Goal: Task Accomplishment & Management: Use online tool/utility

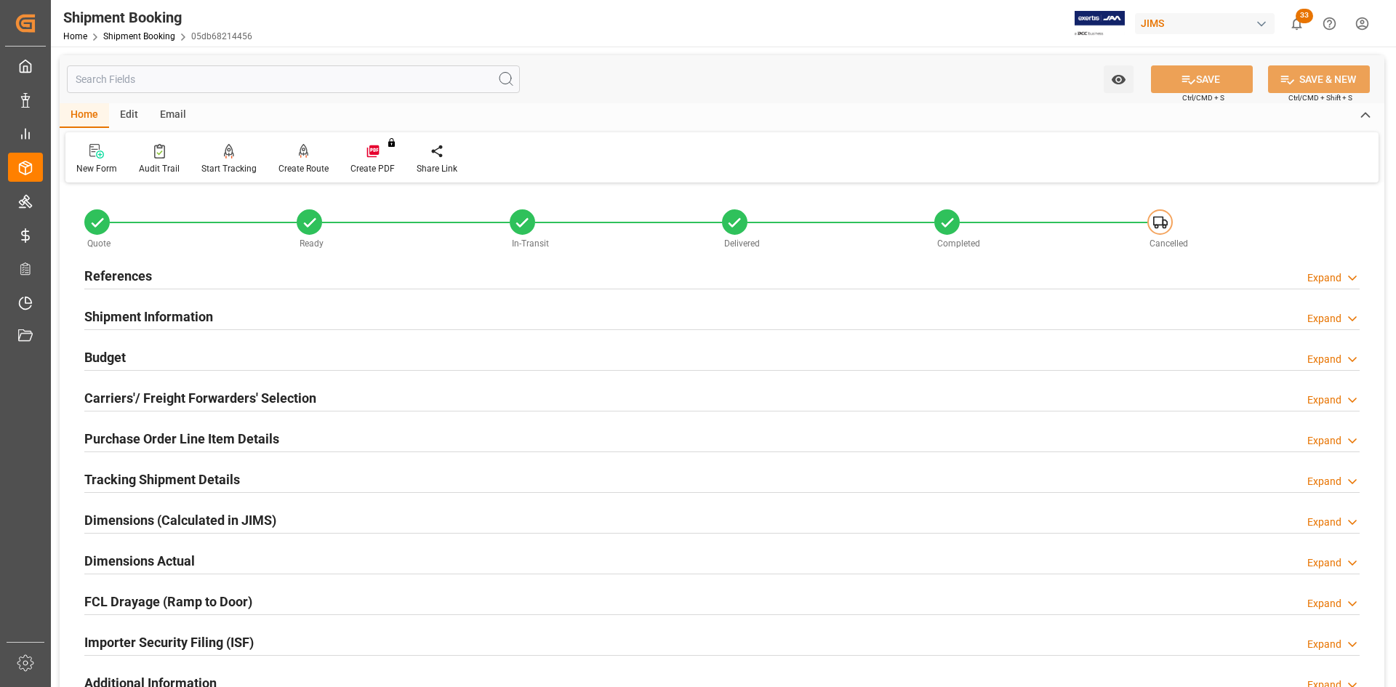
click at [132, 276] on h2 "References" at bounding box center [118, 276] width 68 height 20
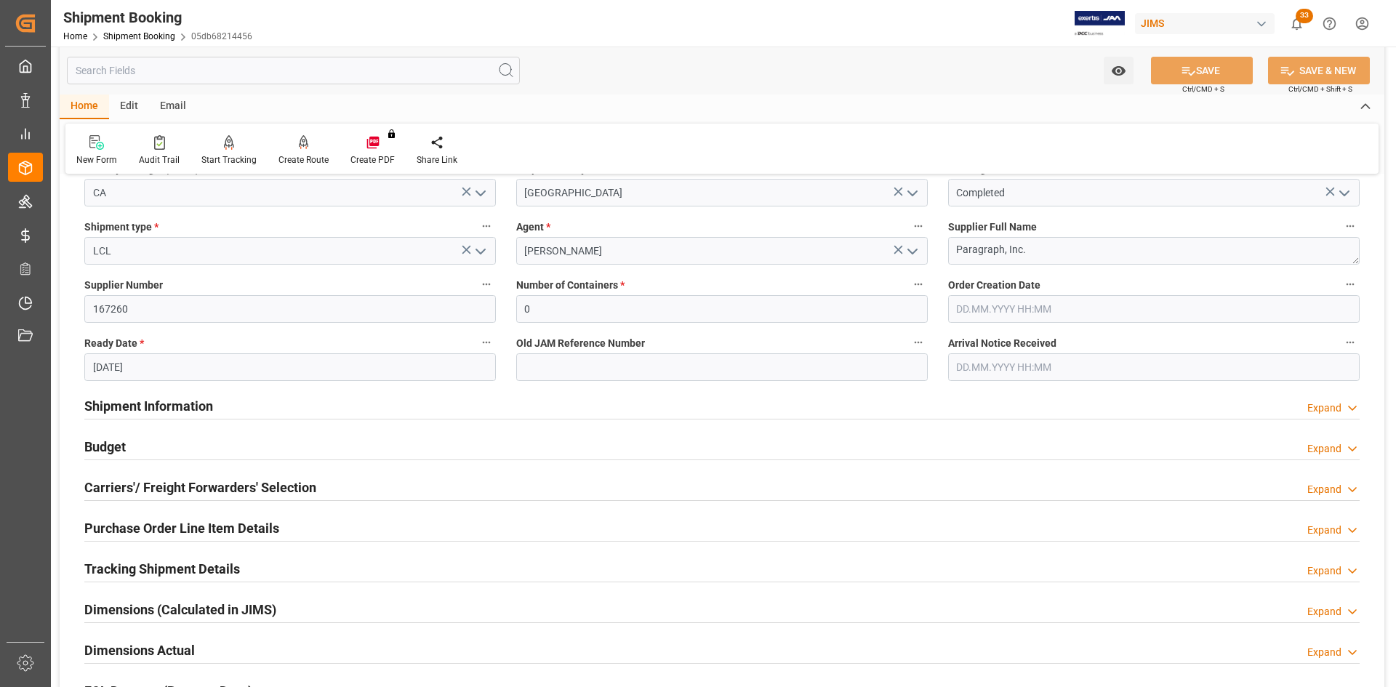
scroll to position [218, 0]
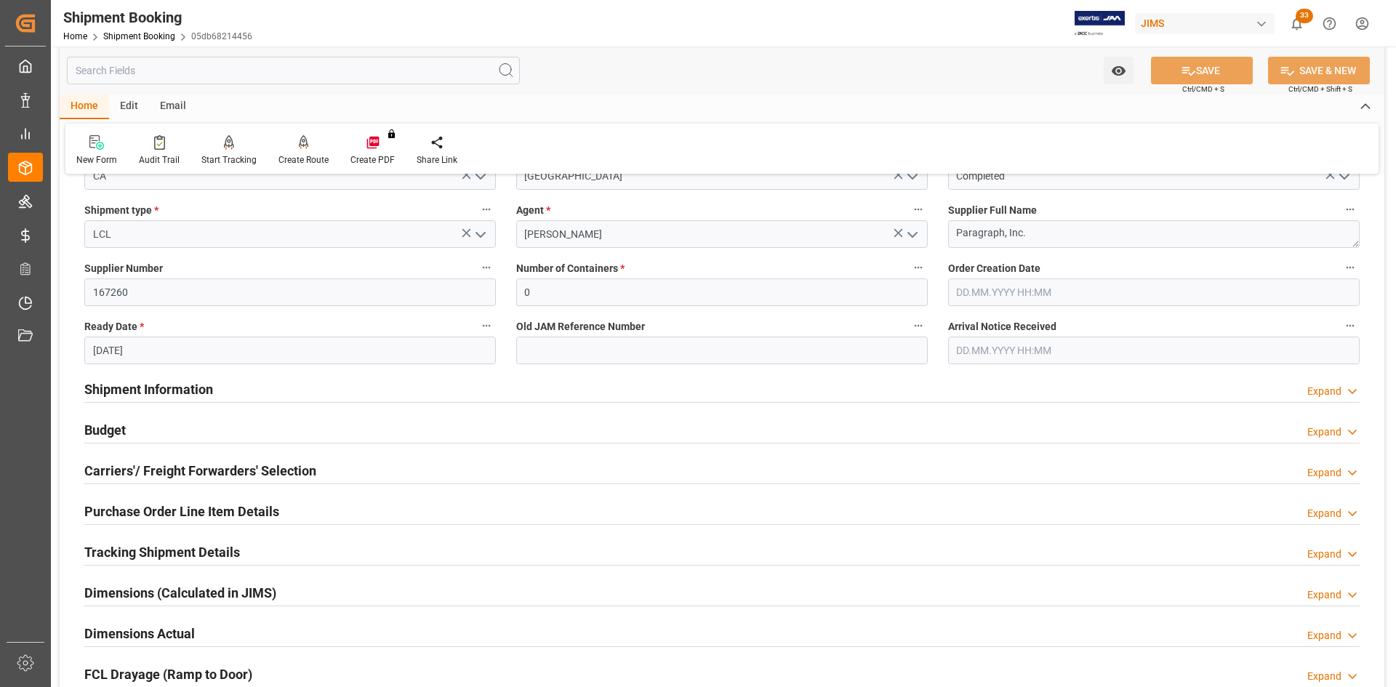
click at [184, 465] on h2 "Carriers'/ Freight Forwarders' Selection" at bounding box center [200, 471] width 232 height 20
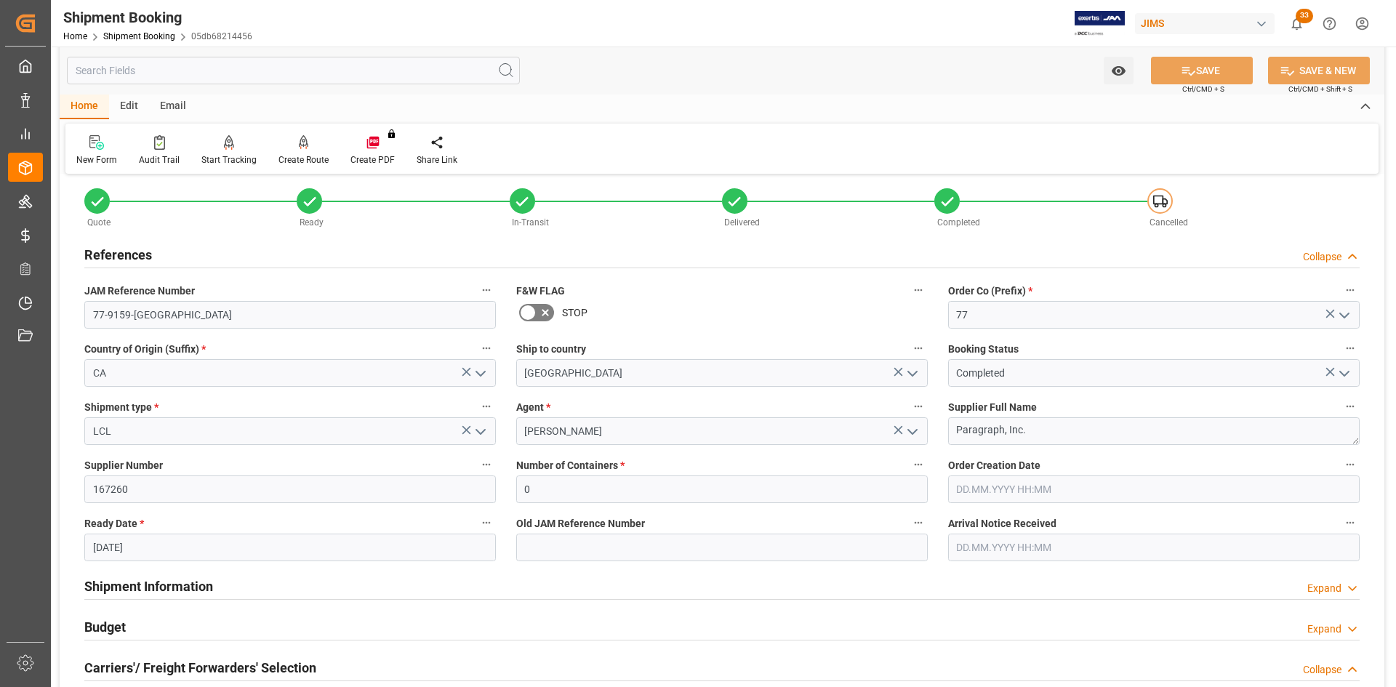
scroll to position [0, 0]
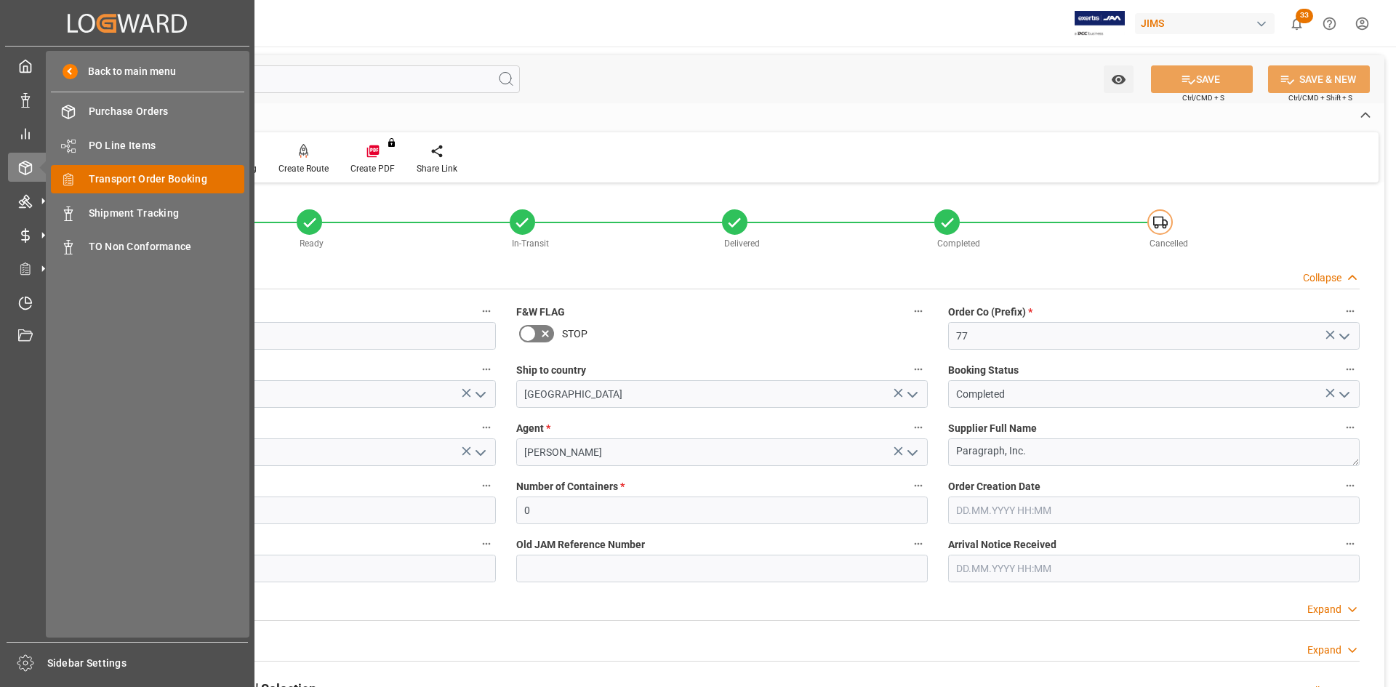
click at [125, 182] on span "Transport Order Booking" at bounding box center [167, 179] width 156 height 15
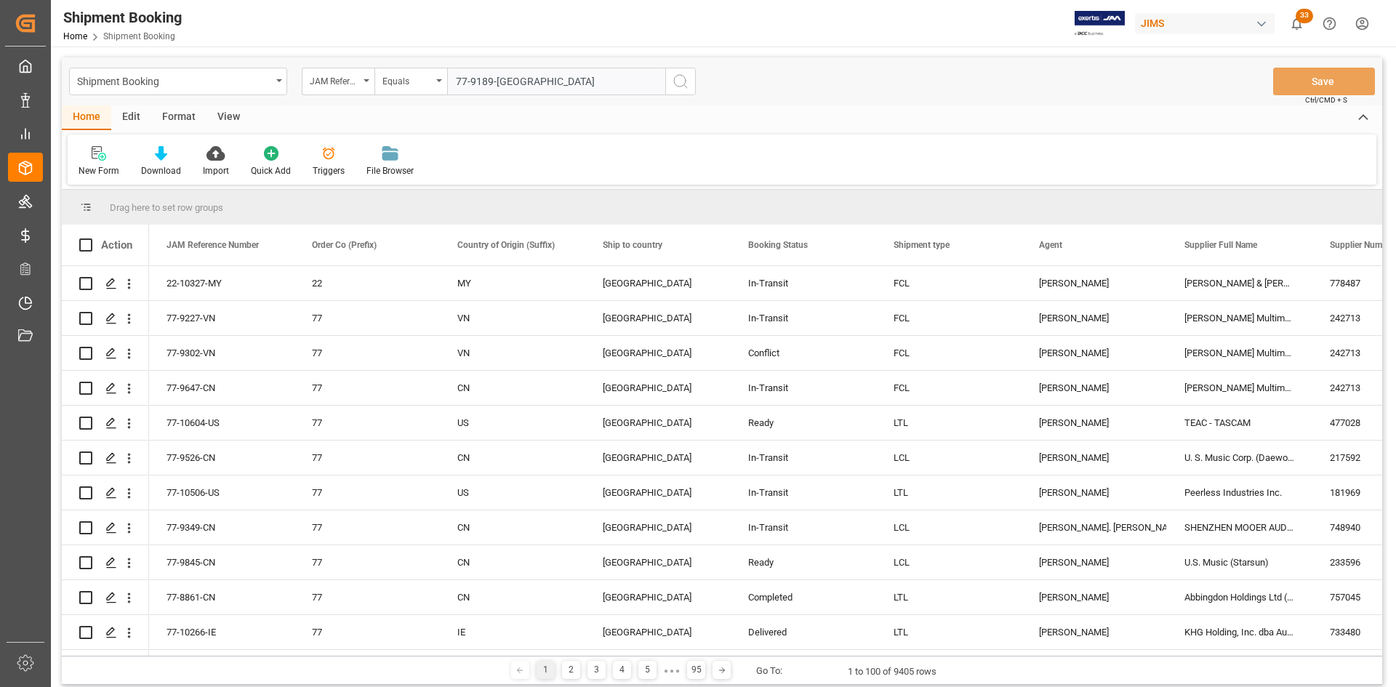
type input "77-9189-US"
click at [679, 79] on icon "search button" at bounding box center [680, 81] width 17 height 17
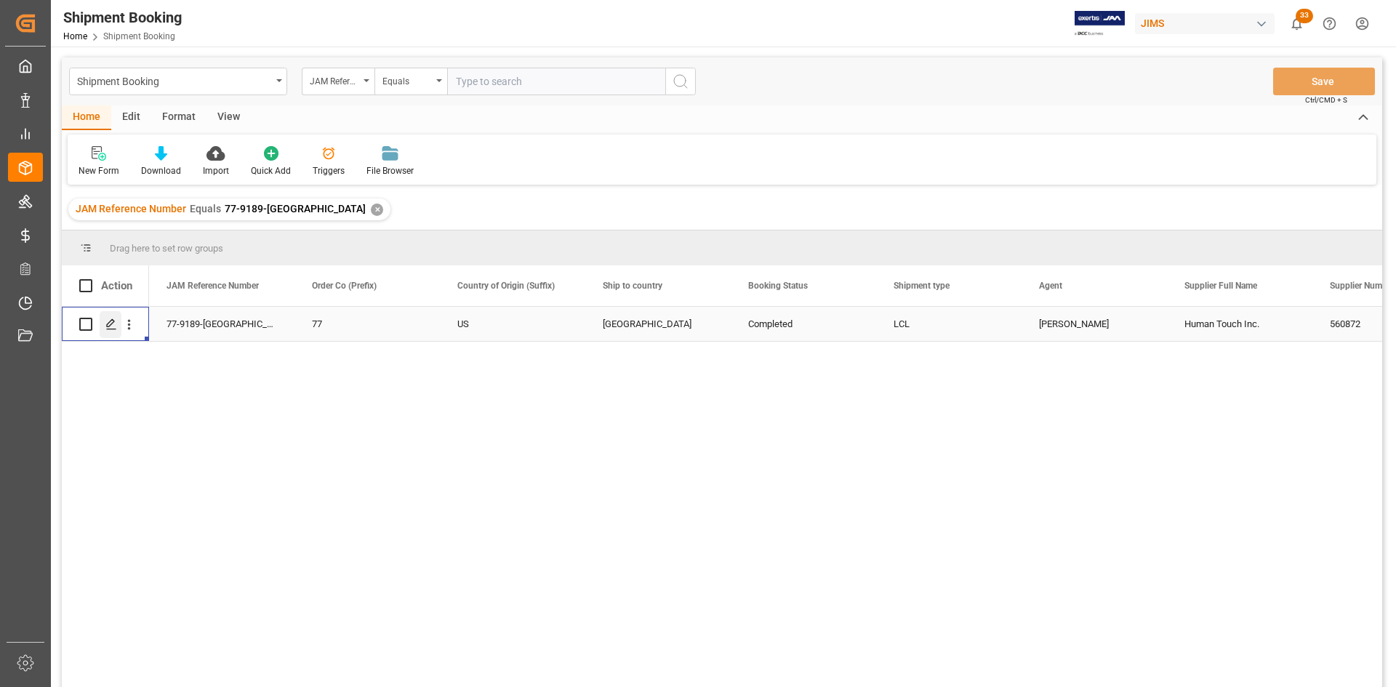
click at [117, 318] on div "Press SPACE to select this row." at bounding box center [111, 324] width 22 height 27
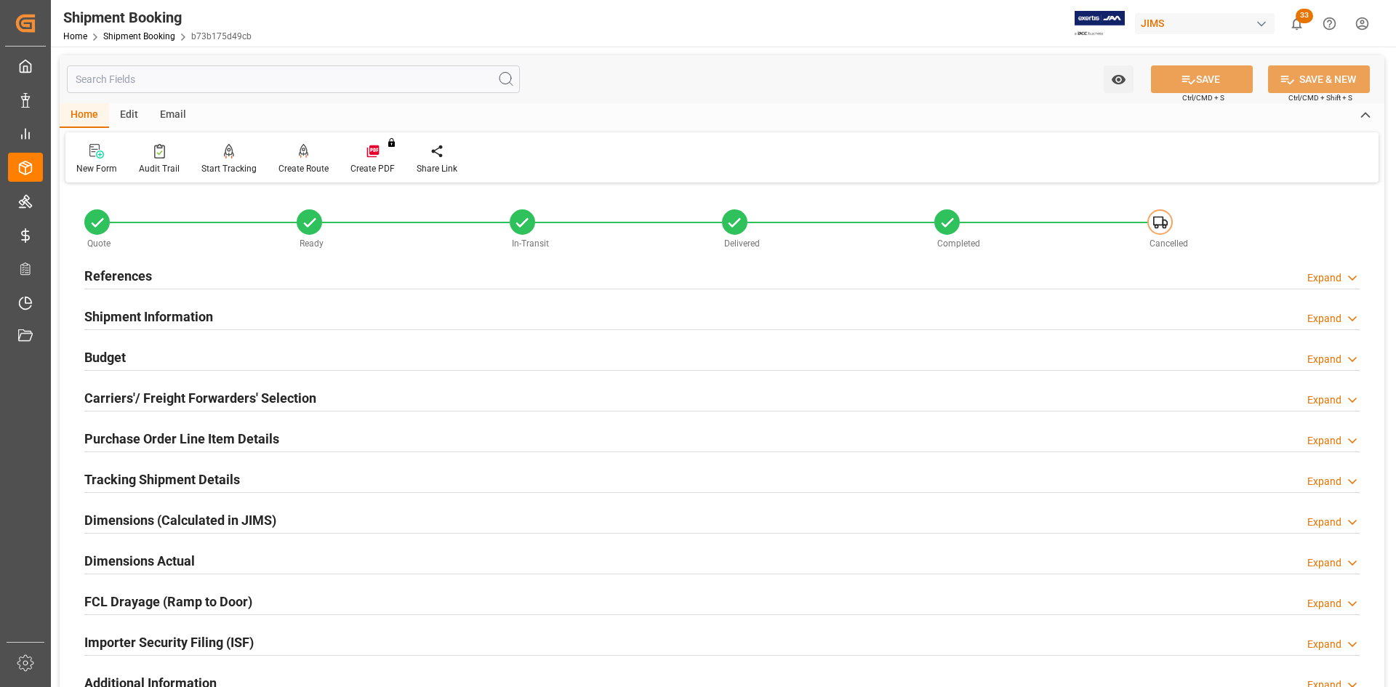
click at [174, 393] on h2 "Carriers'/ Freight Forwarders' Selection" at bounding box center [200, 398] width 232 height 20
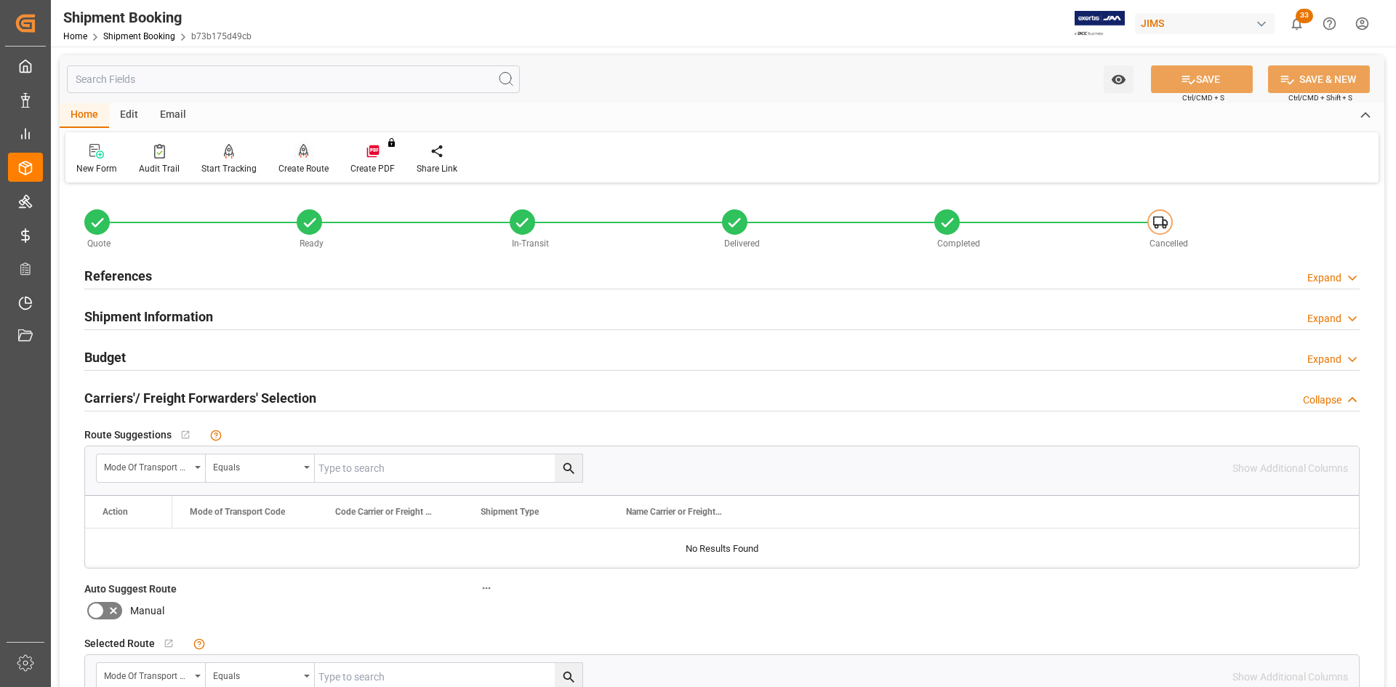
click at [292, 161] on div "Create Route" at bounding box center [304, 159] width 72 height 32
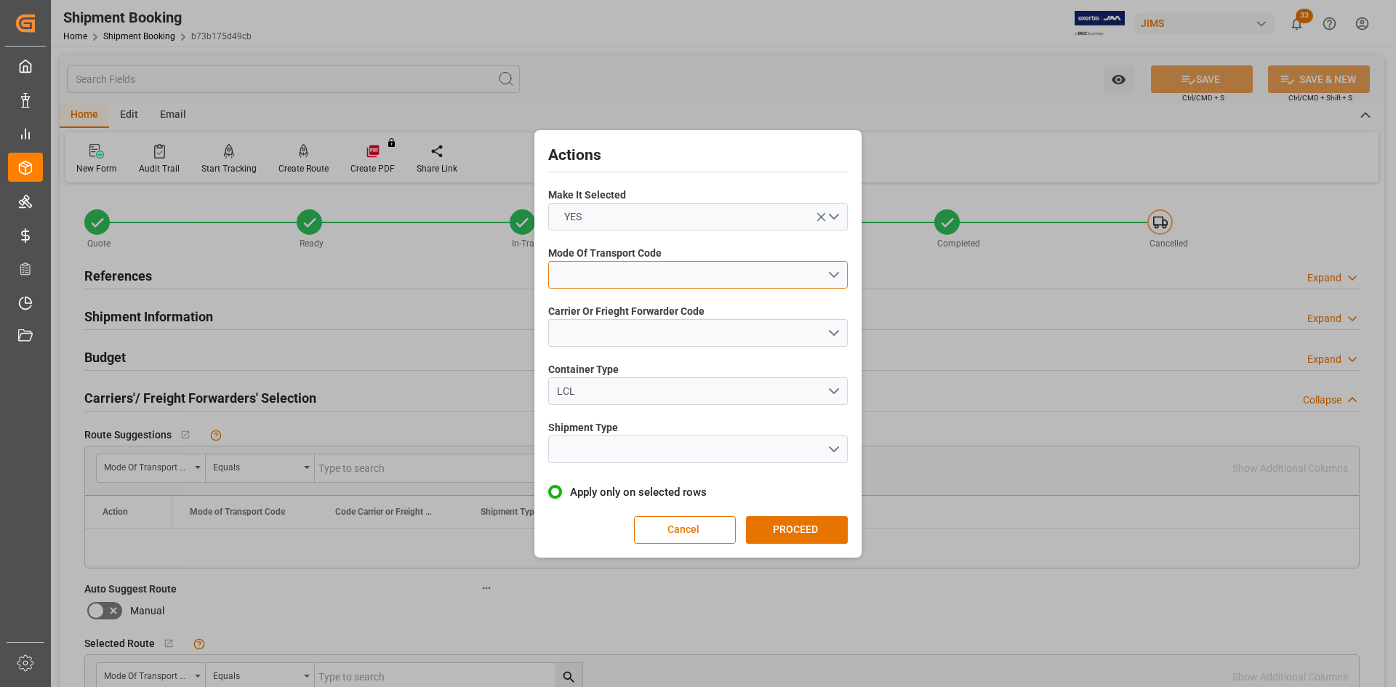
click at [833, 273] on button "open menu" at bounding box center [698, 275] width 300 height 28
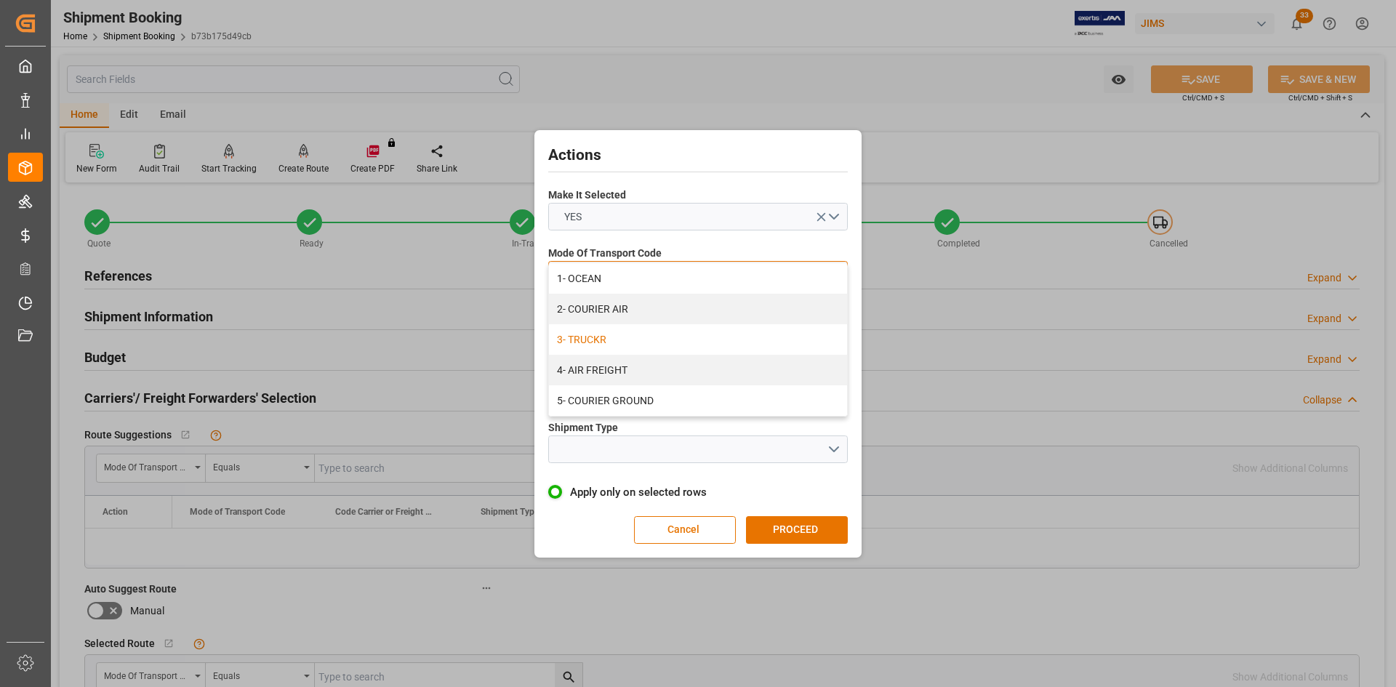
click at [601, 333] on div "3- TRUCKR" at bounding box center [698, 339] width 298 height 31
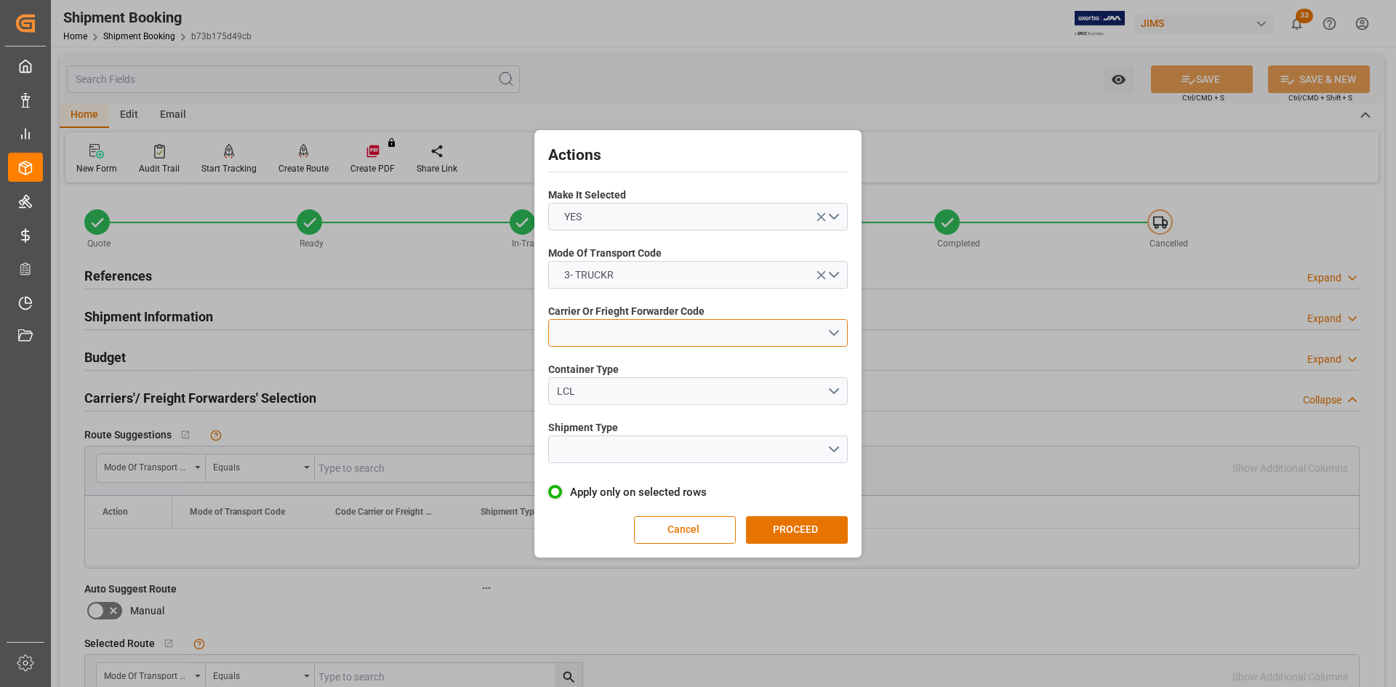
click at [617, 328] on button "open menu" at bounding box center [698, 333] width 300 height 28
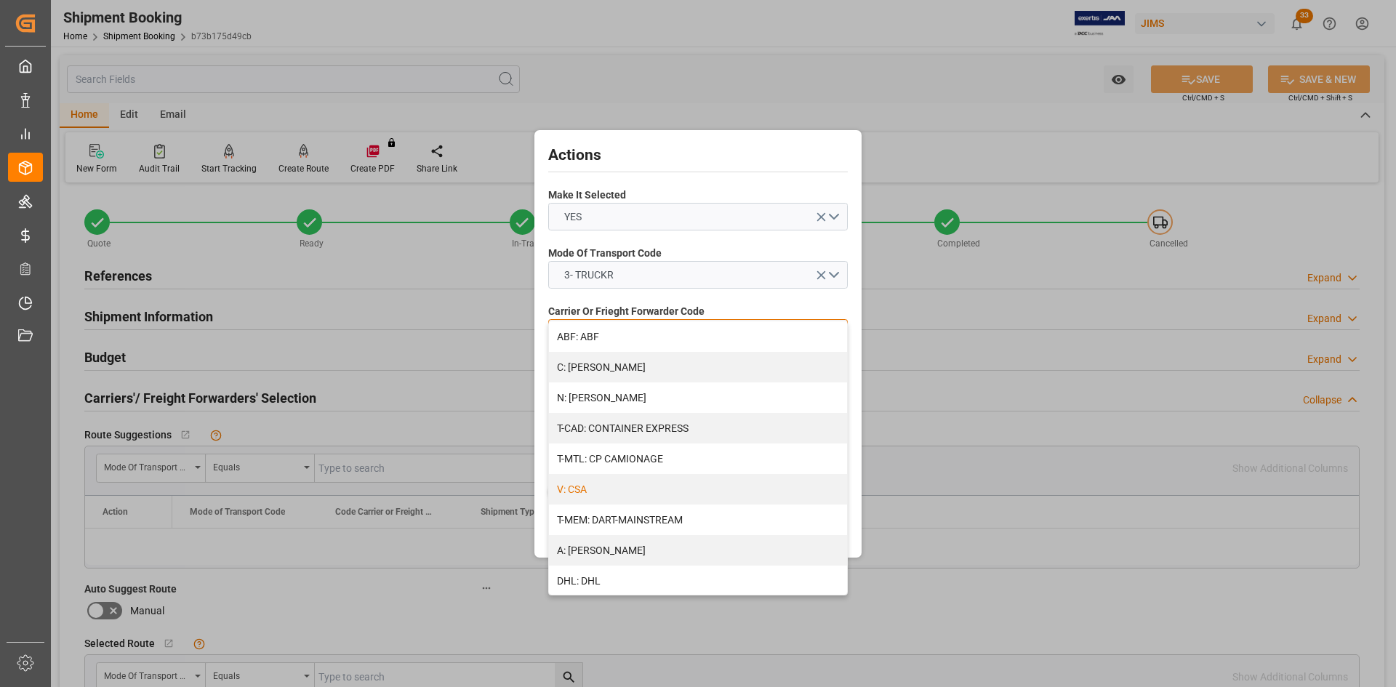
click at [584, 490] on div "V: CSA" at bounding box center [698, 489] width 298 height 31
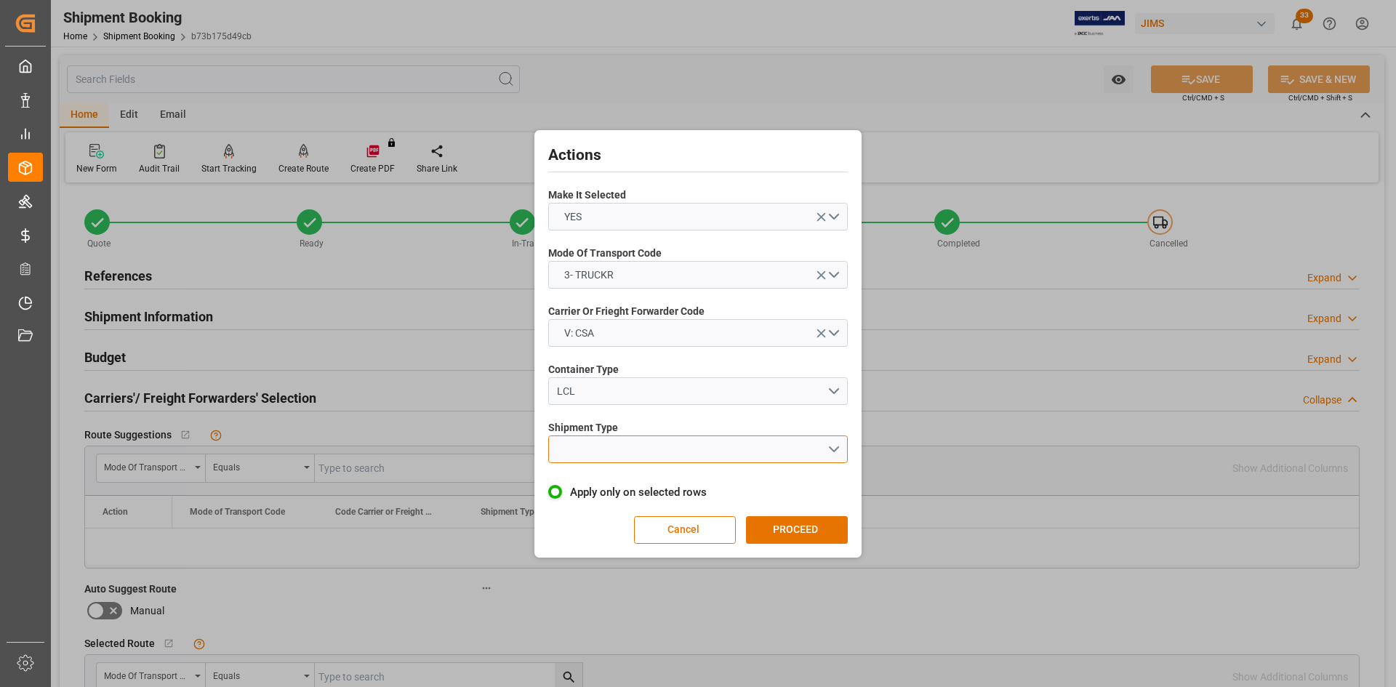
click at [808, 450] on button "open menu" at bounding box center [698, 450] width 300 height 28
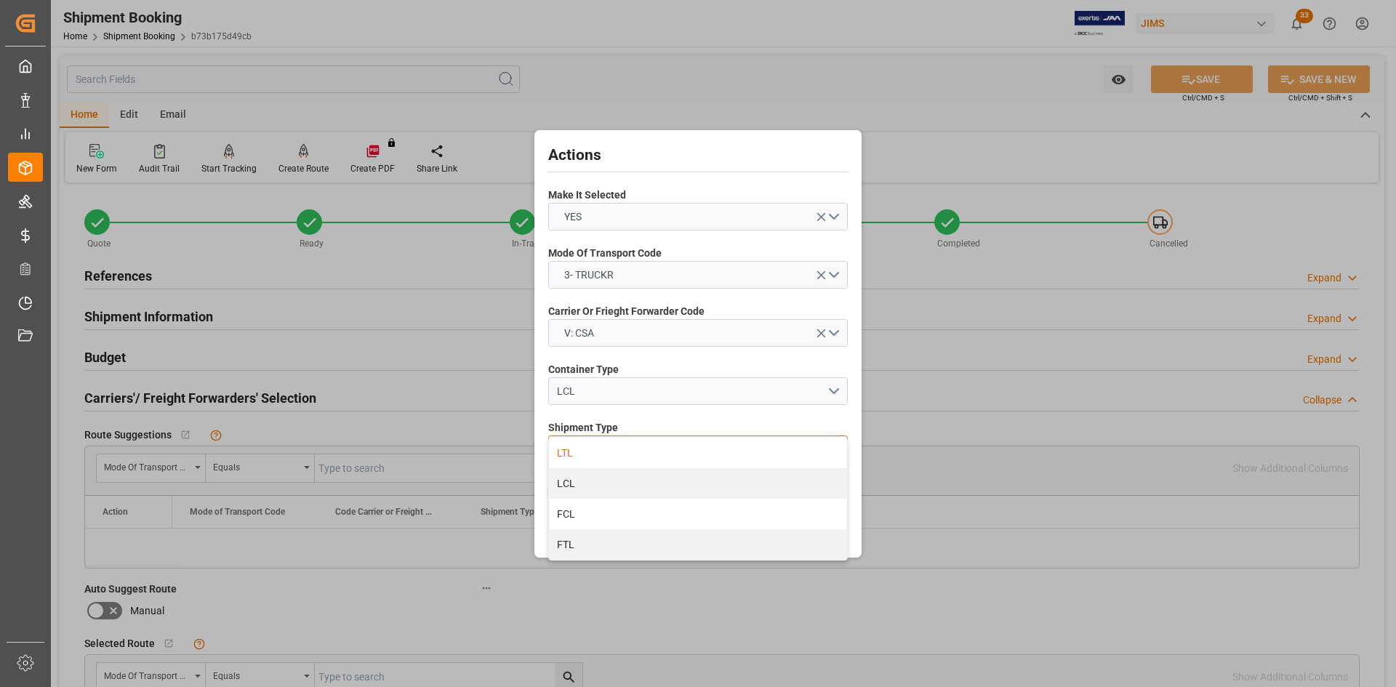
click at [572, 454] on div "LTL" at bounding box center [698, 453] width 298 height 31
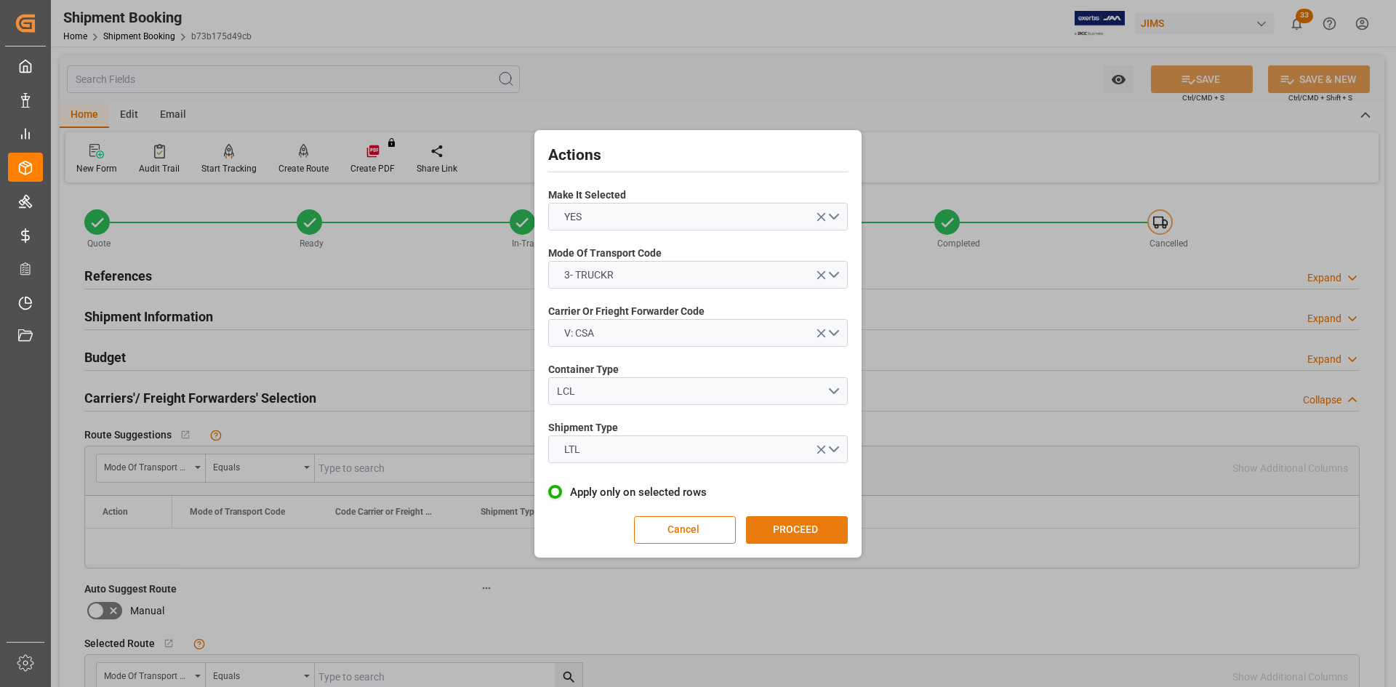
click at [793, 534] on button "PROCEED" at bounding box center [797, 530] width 102 height 28
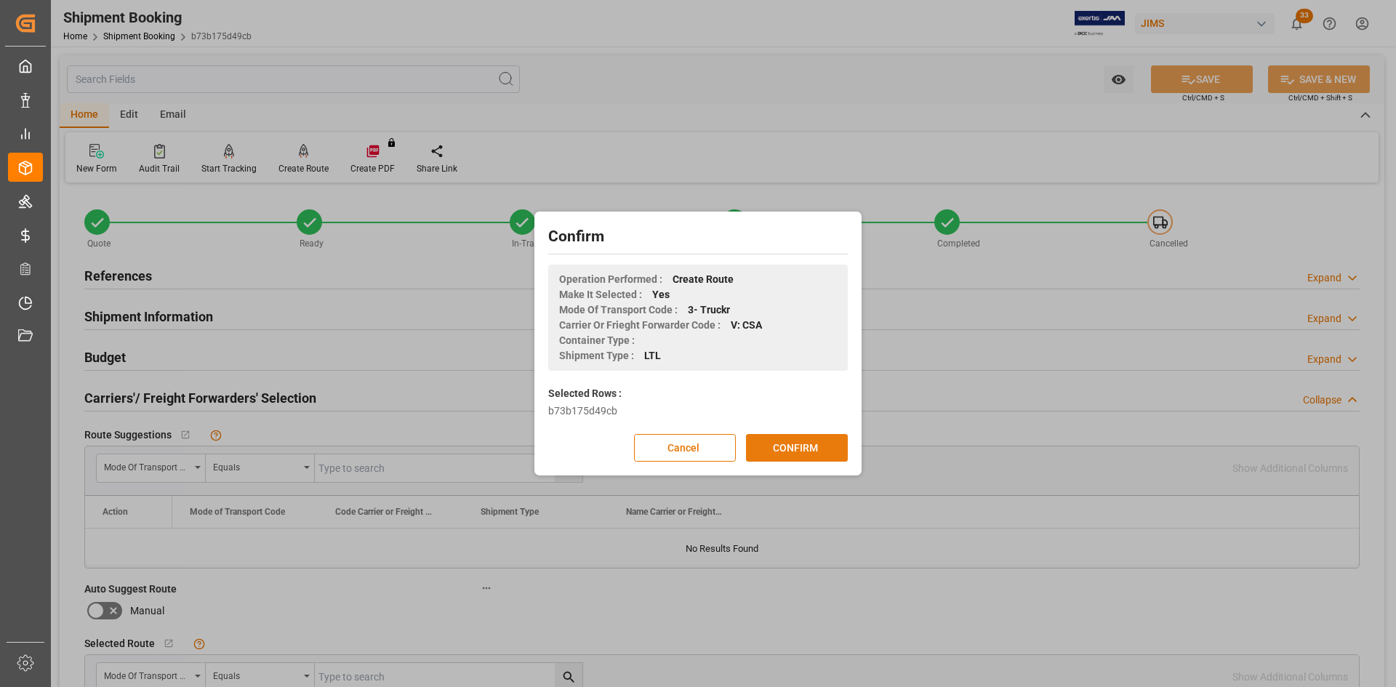
click at [777, 444] on button "CONFIRM" at bounding box center [797, 448] width 102 height 28
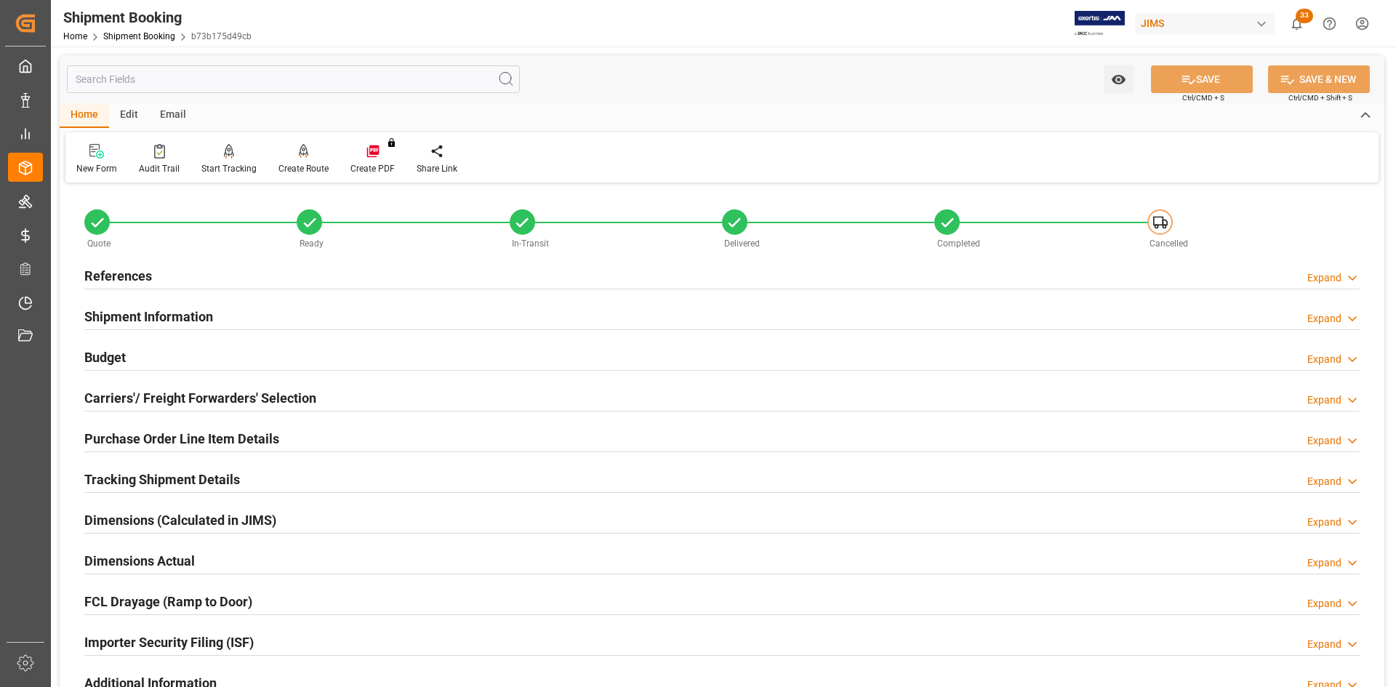
click at [190, 390] on h2 "Carriers'/ Freight Forwarders' Selection" at bounding box center [200, 398] width 232 height 20
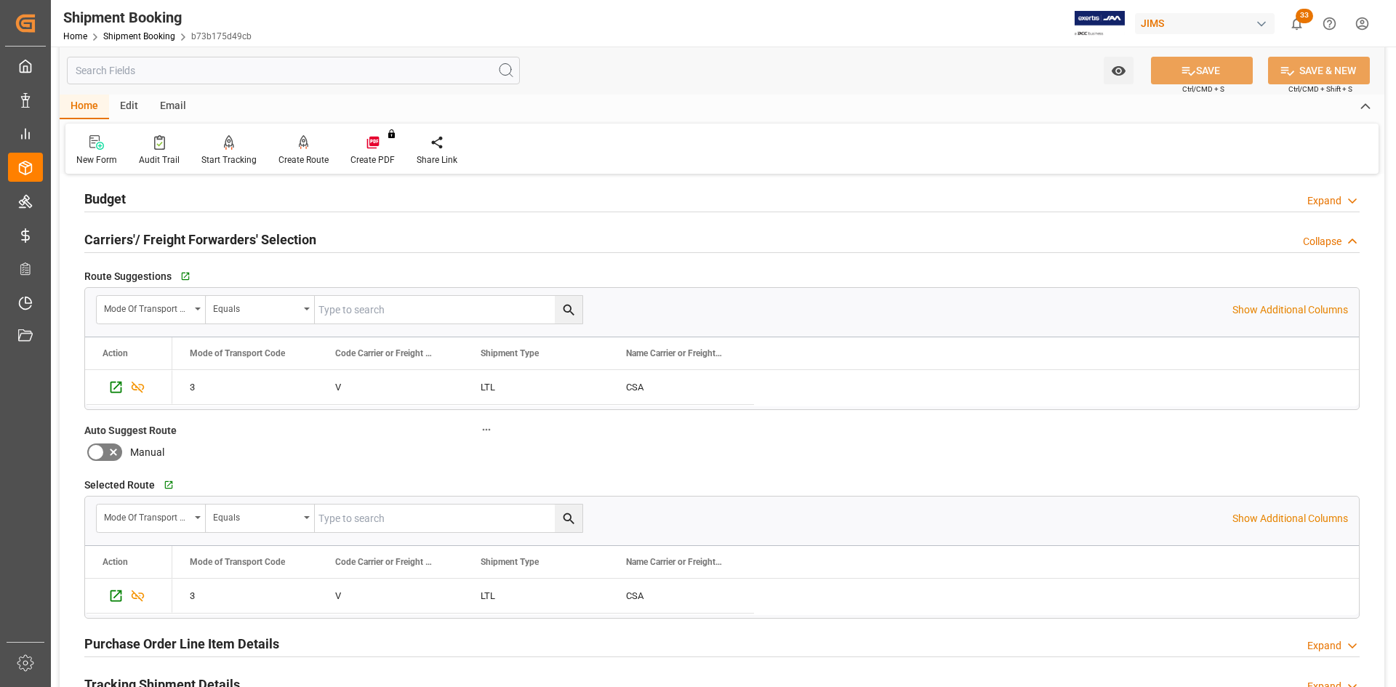
scroll to position [145, 0]
